Goal: Task Accomplishment & Management: Manage account settings

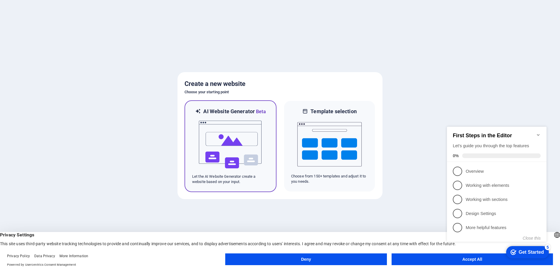
click at [254, 141] on img at bounding box center [230, 144] width 64 height 59
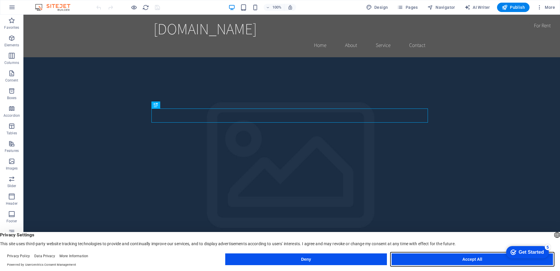
click at [0, 0] on button "Accept All" at bounding box center [0, 0] width 0 height 0
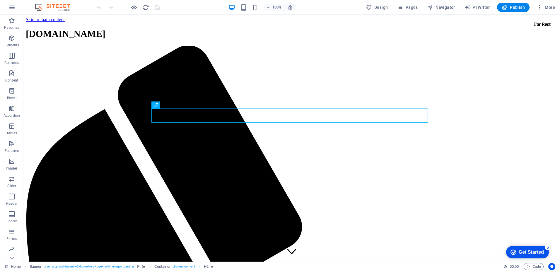
click at [520, 249] on div "Get Started" at bounding box center [531, 251] width 25 height 5
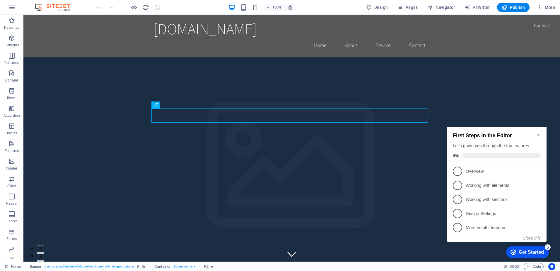
click at [519, 249] on div "Get Started" at bounding box center [531, 251] width 25 height 5
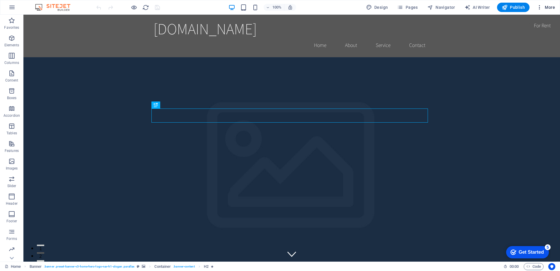
click at [0, 0] on span "More" at bounding box center [0, 0] width 0 height 0
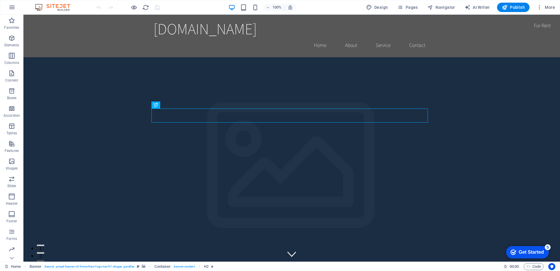
click at [0, 0] on icon "button" at bounding box center [0, 0] width 0 height 0
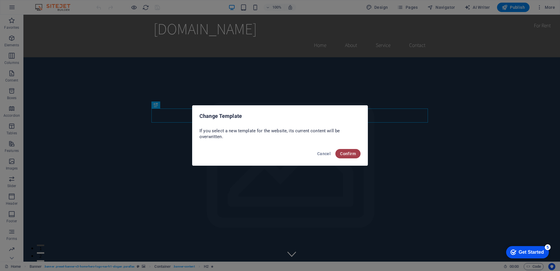
click at [349, 156] on button "Confirm" at bounding box center [347, 153] width 25 height 9
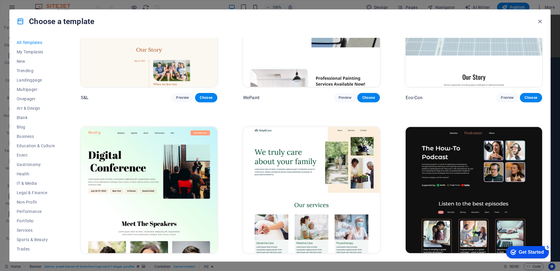
scroll to position [469, 0]
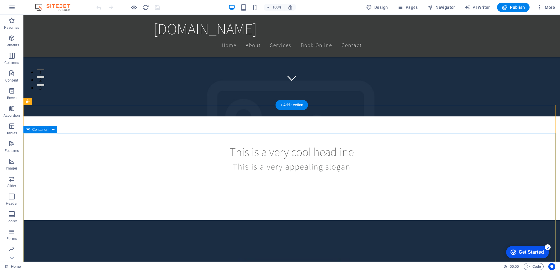
scroll to position [352, 0]
